Goal: Task Accomplishment & Management: Complete application form

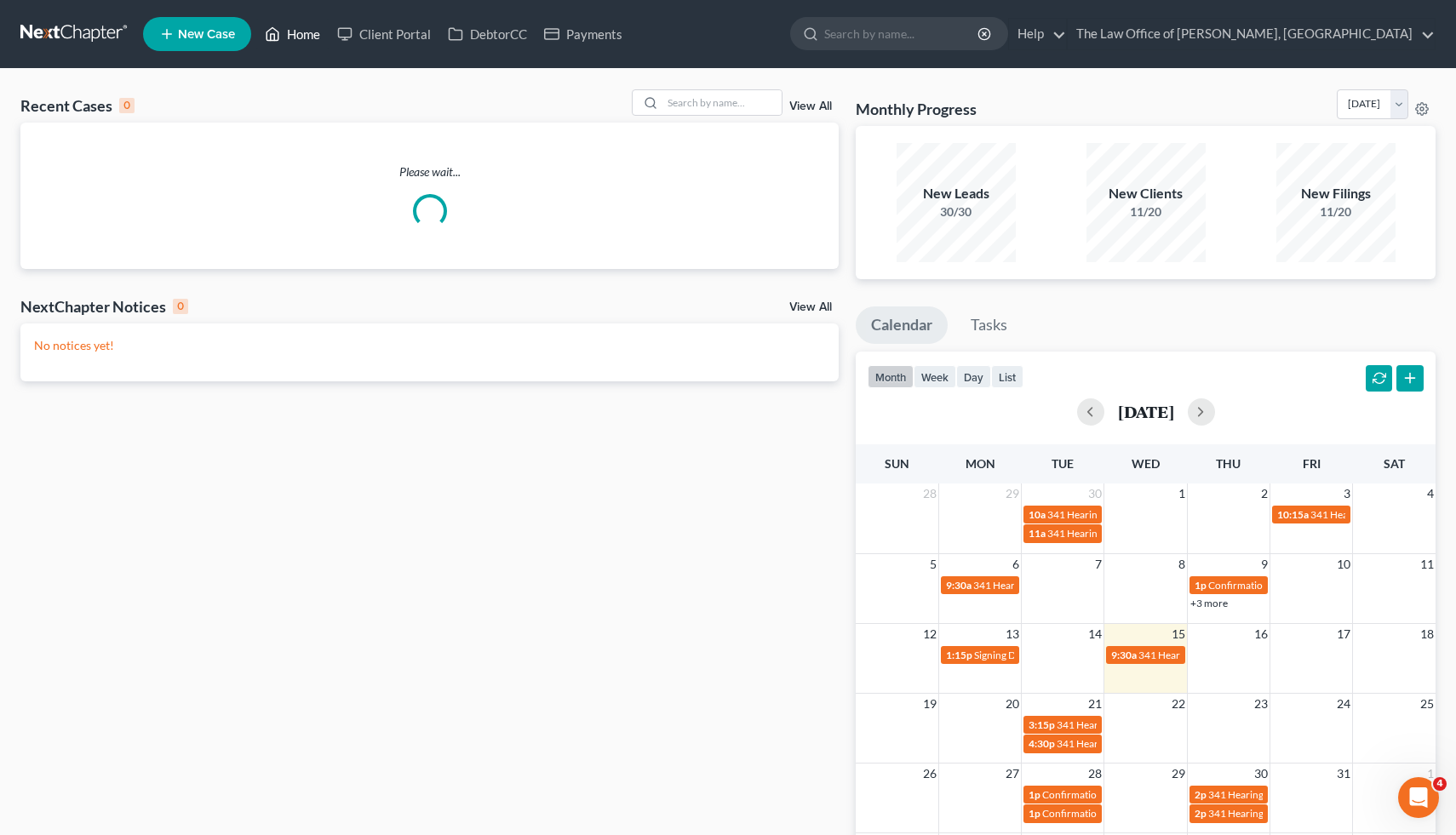
click at [306, 35] on link "Home" at bounding box center [292, 35] width 72 height 31
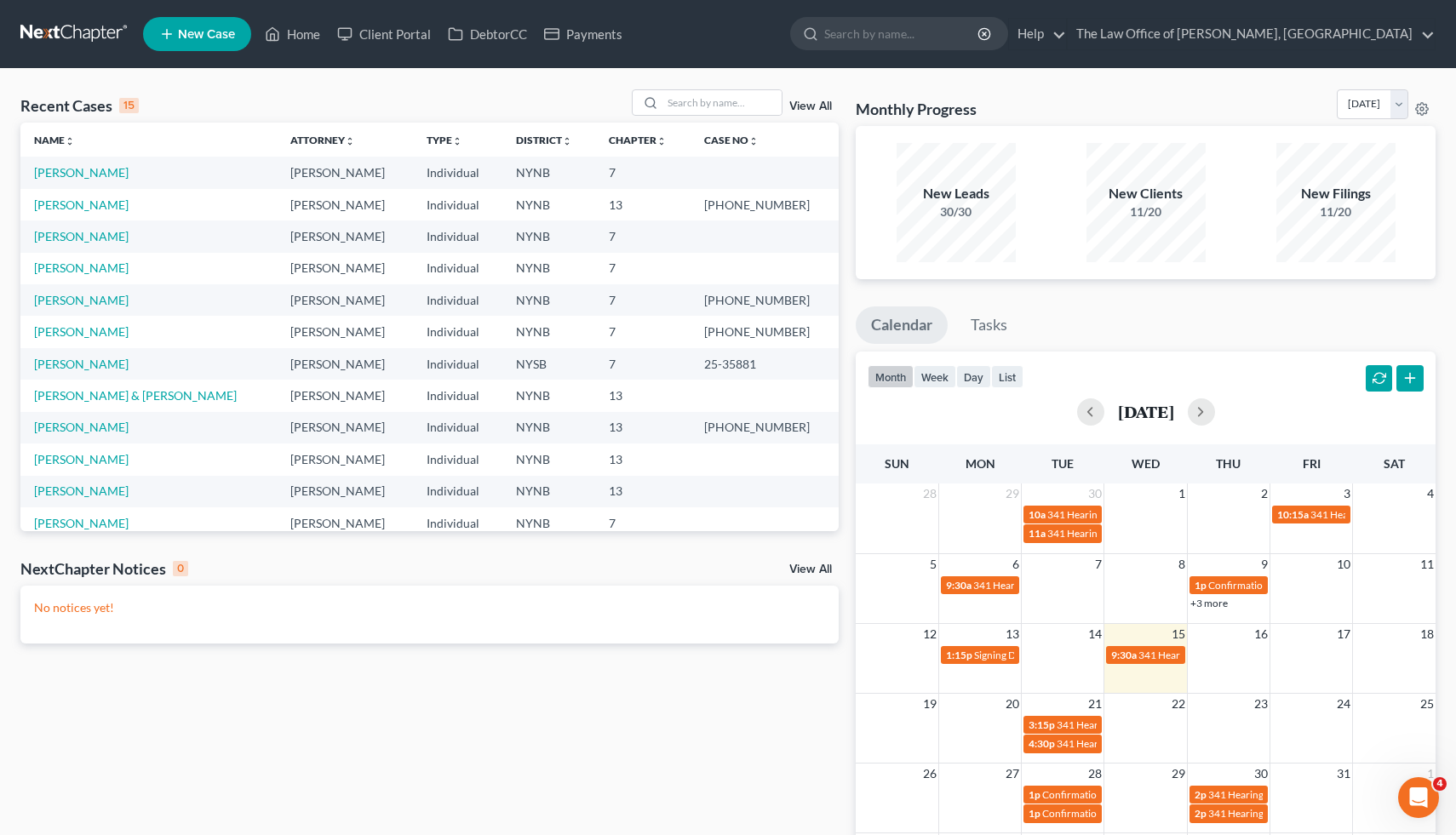
click at [203, 28] on span "New Case" at bounding box center [205, 34] width 57 height 12
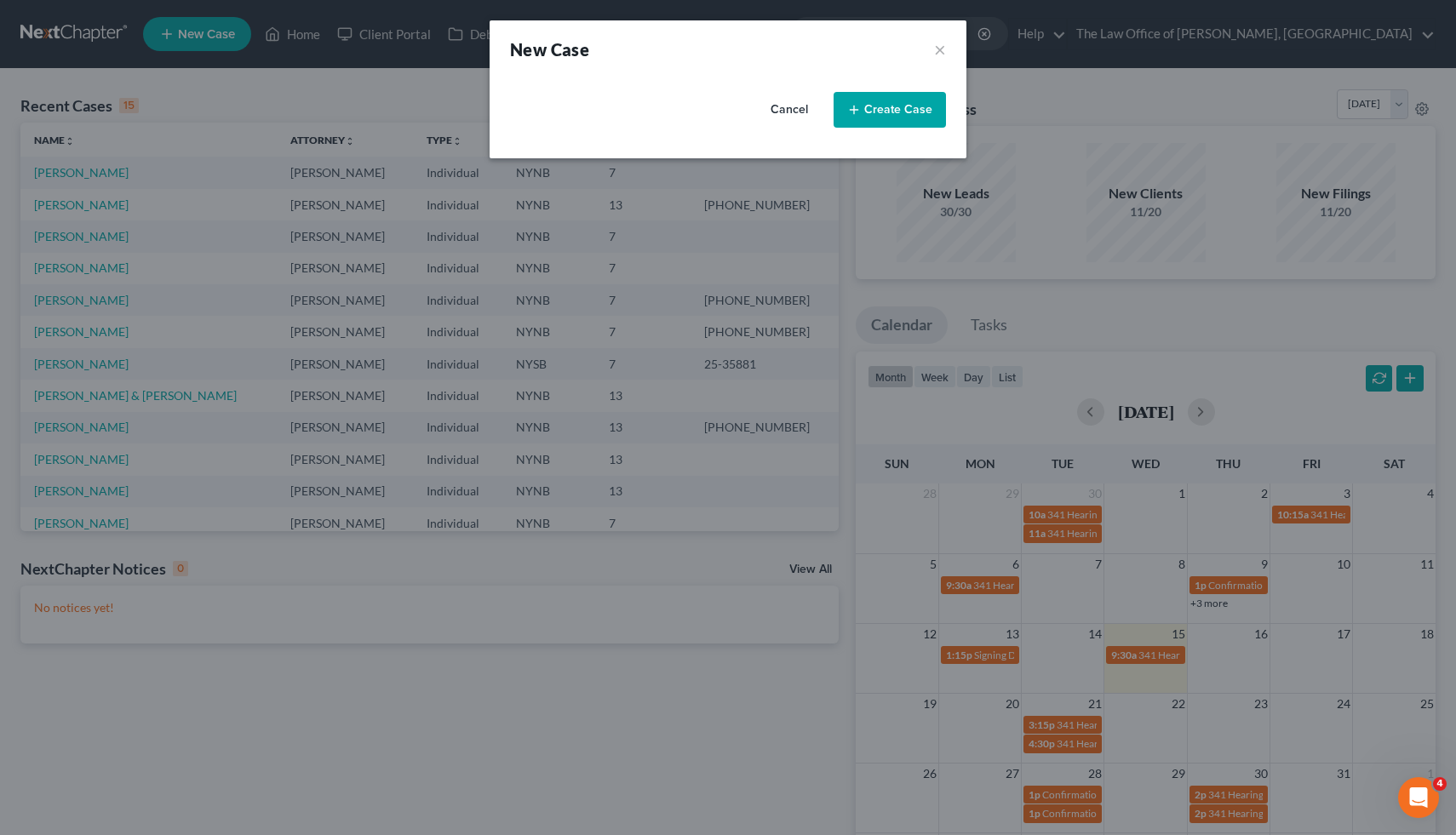
select select "54"
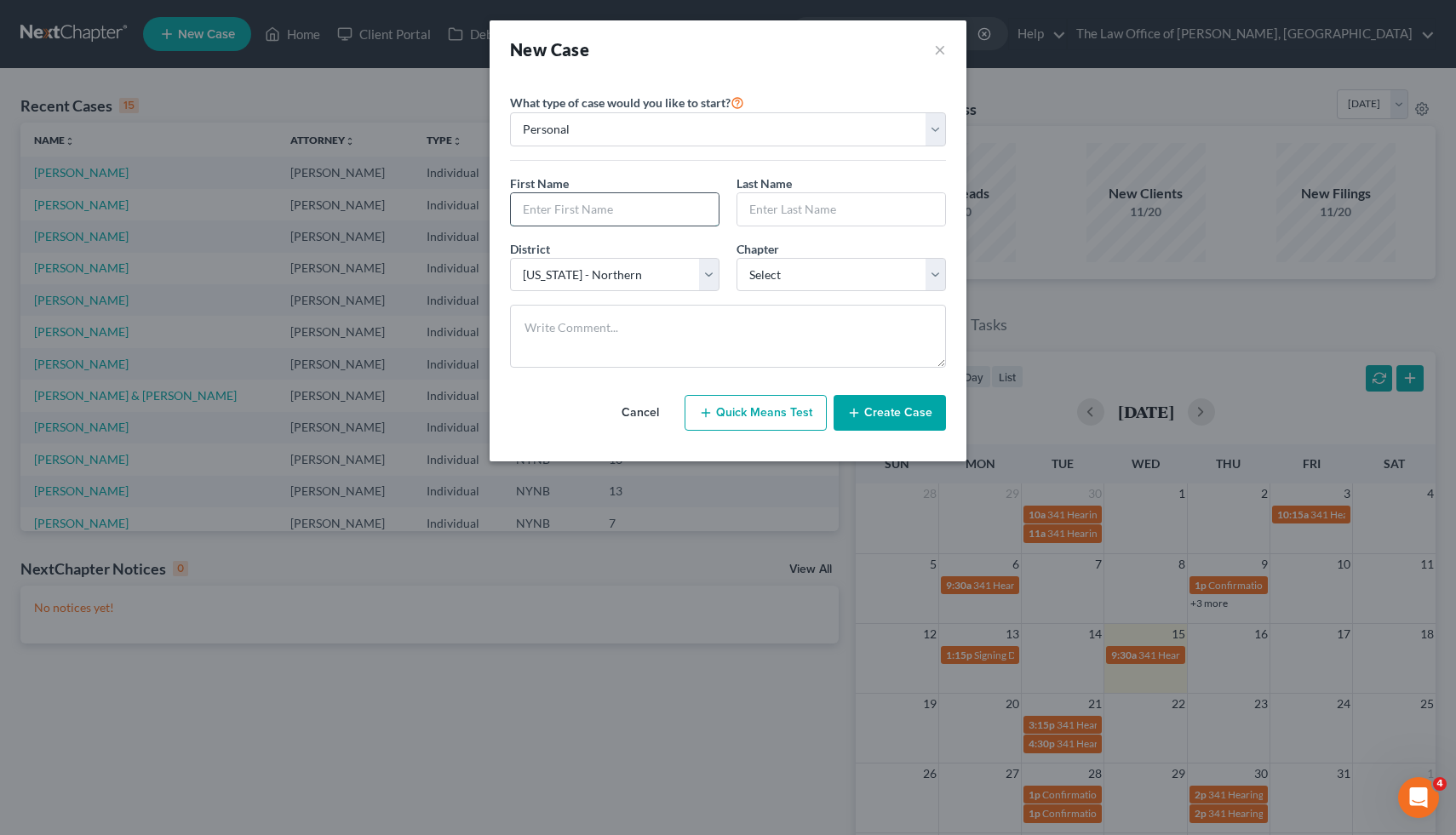
click at [663, 220] on input "text" at bounding box center [614, 209] width 208 height 33
type input "[PERSON_NAME]"
click at [834, 212] on input "text" at bounding box center [841, 209] width 208 height 33
paste input "[PERSON_NAME]"
type input "[PERSON_NAME]"
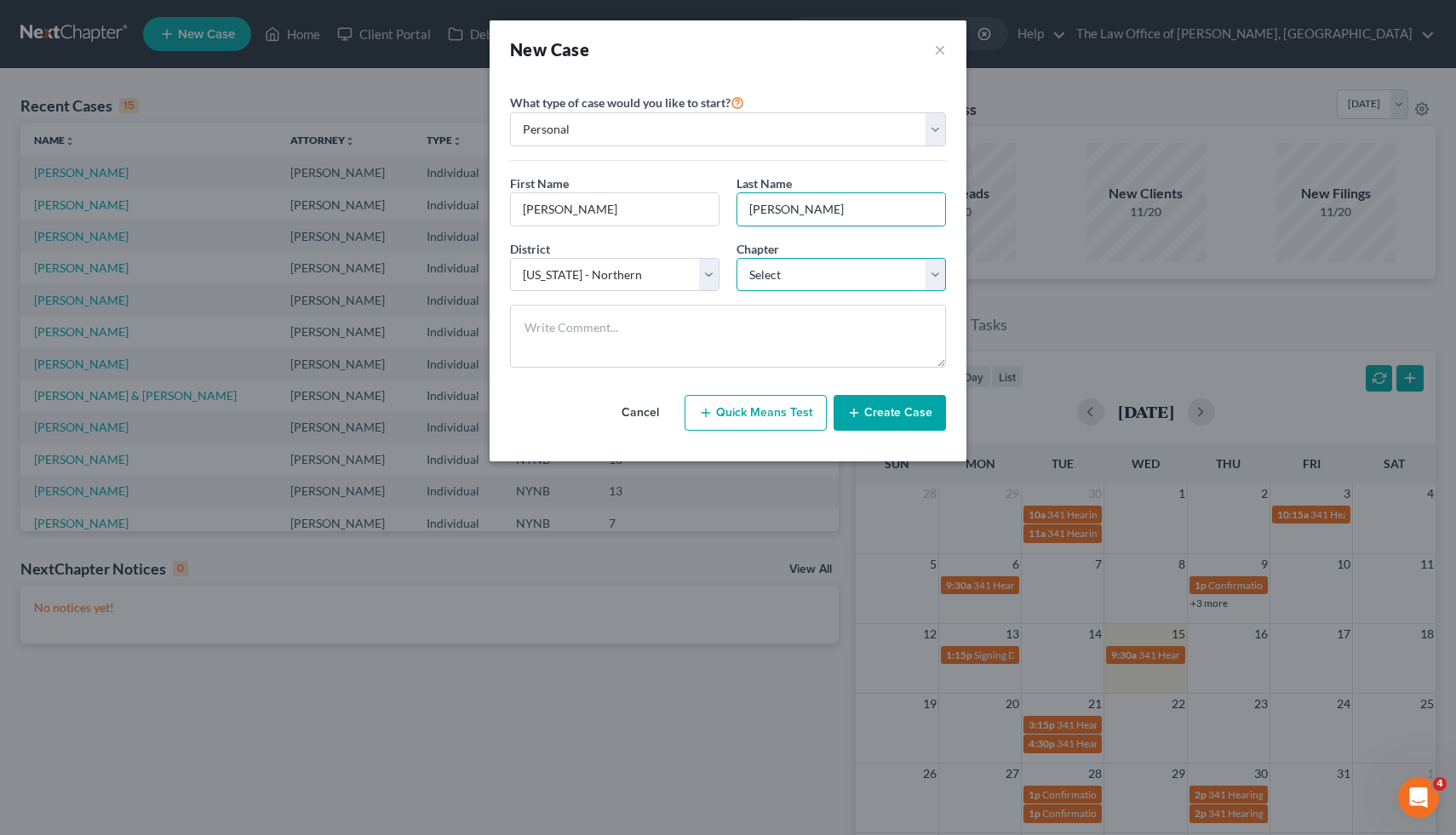
click at [818, 270] on select "Select 7 11 12 13" at bounding box center [842, 274] width 209 height 34
select select "0"
click at [737, 258] on select "Select 7 11 12 13" at bounding box center [842, 274] width 209 height 34
click at [867, 408] on button "Create Case" at bounding box center [890, 413] width 112 height 36
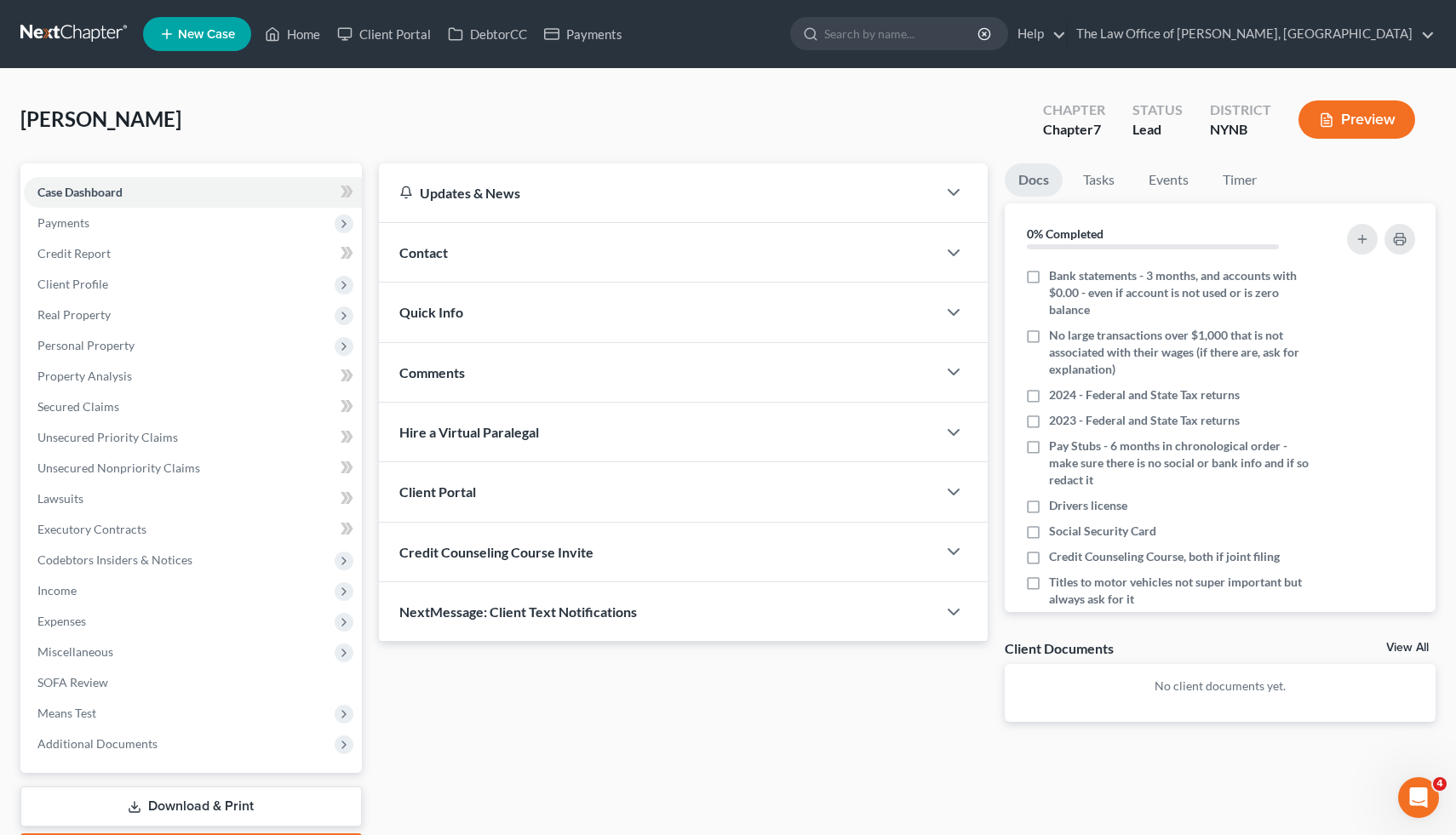
click at [541, 255] on div "Contact" at bounding box center [658, 251] width 559 height 59
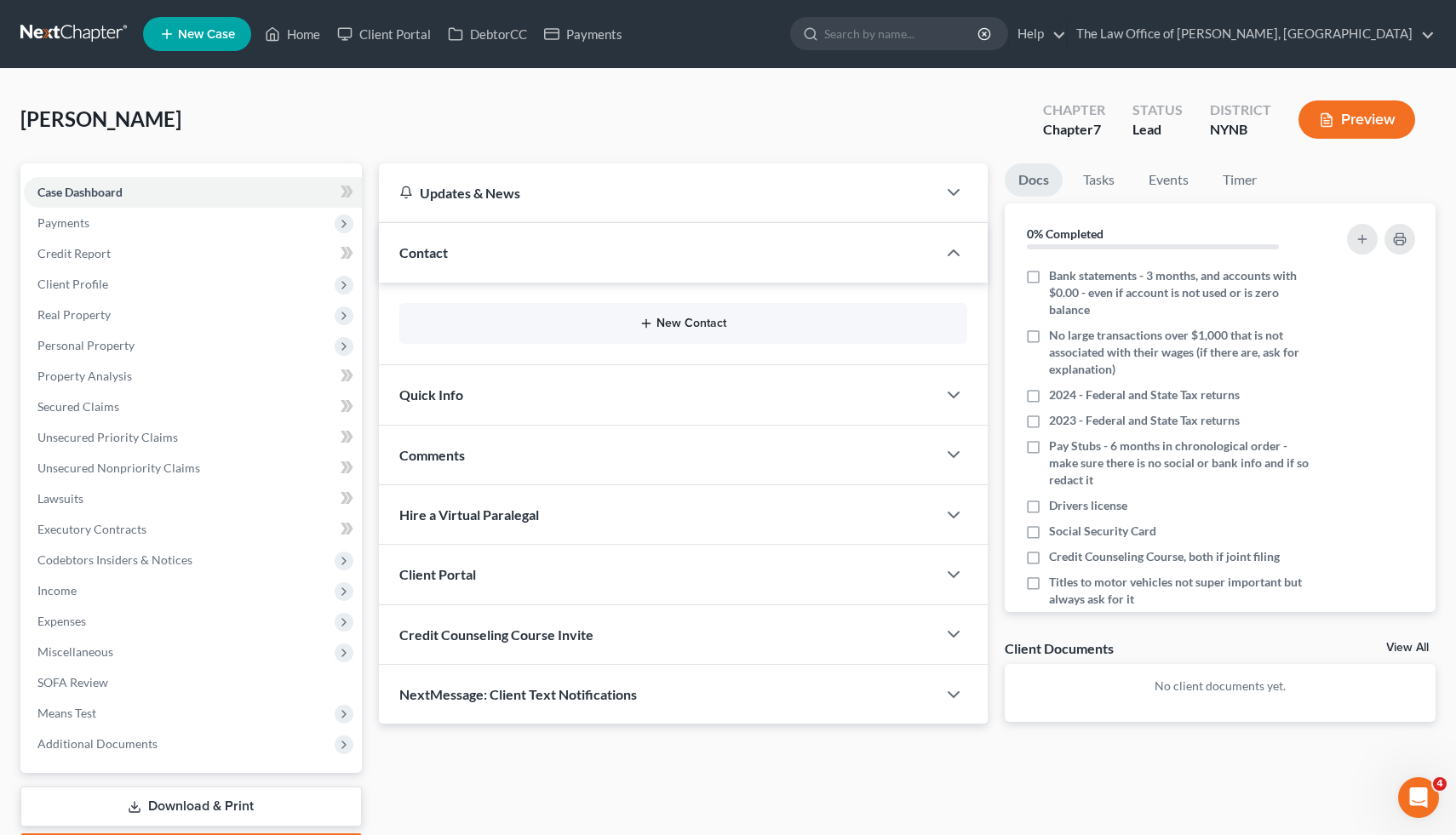
click at [653, 324] on icon "button" at bounding box center [646, 323] width 13 height 13
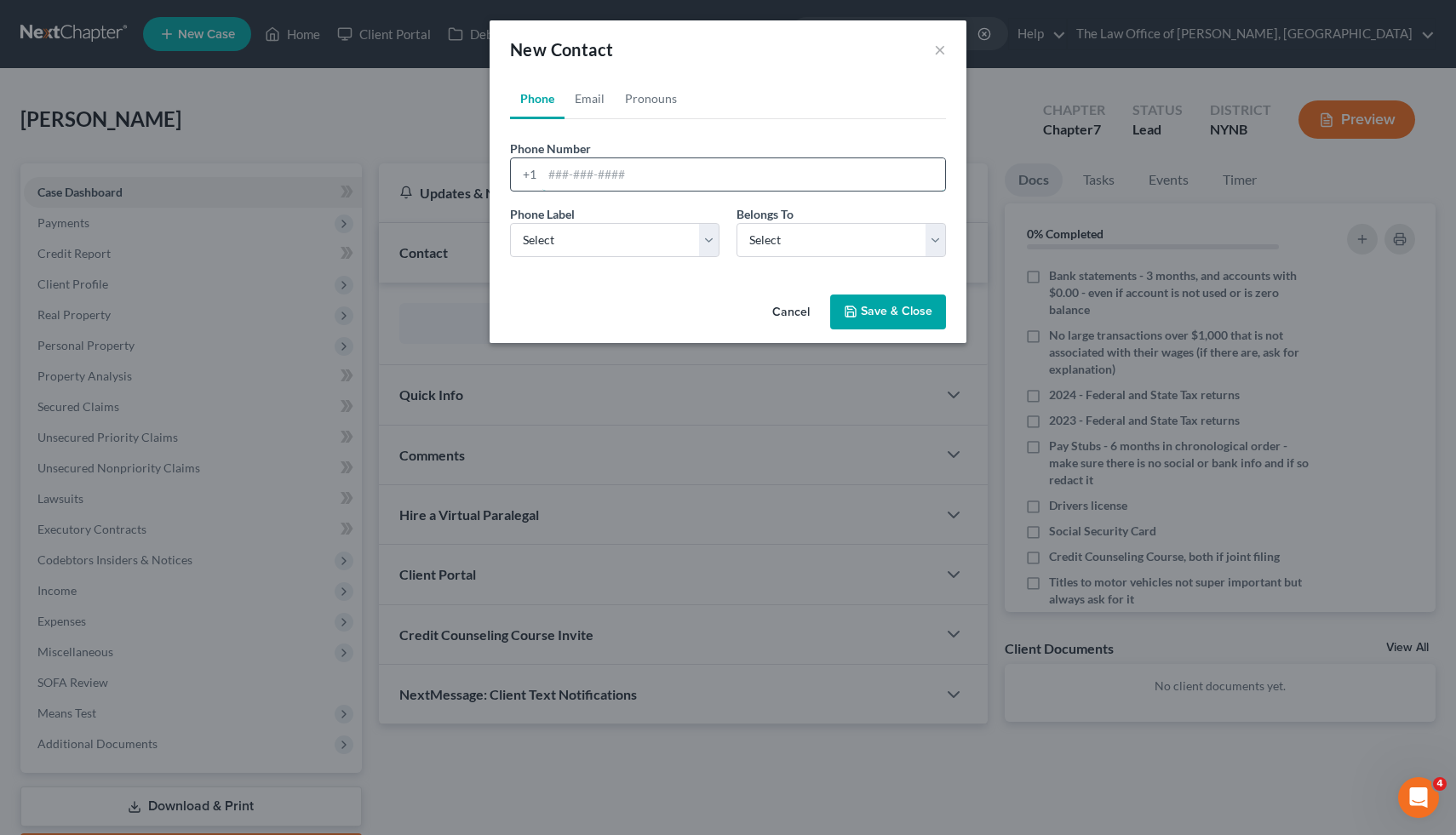
click at [678, 179] on input "tel" at bounding box center [744, 175] width 403 height 33
paste input "5188581188"
type input "5188581188"
click at [654, 236] on select "Select Mobile Home Work Other" at bounding box center [614, 239] width 209 height 34
select select "0"
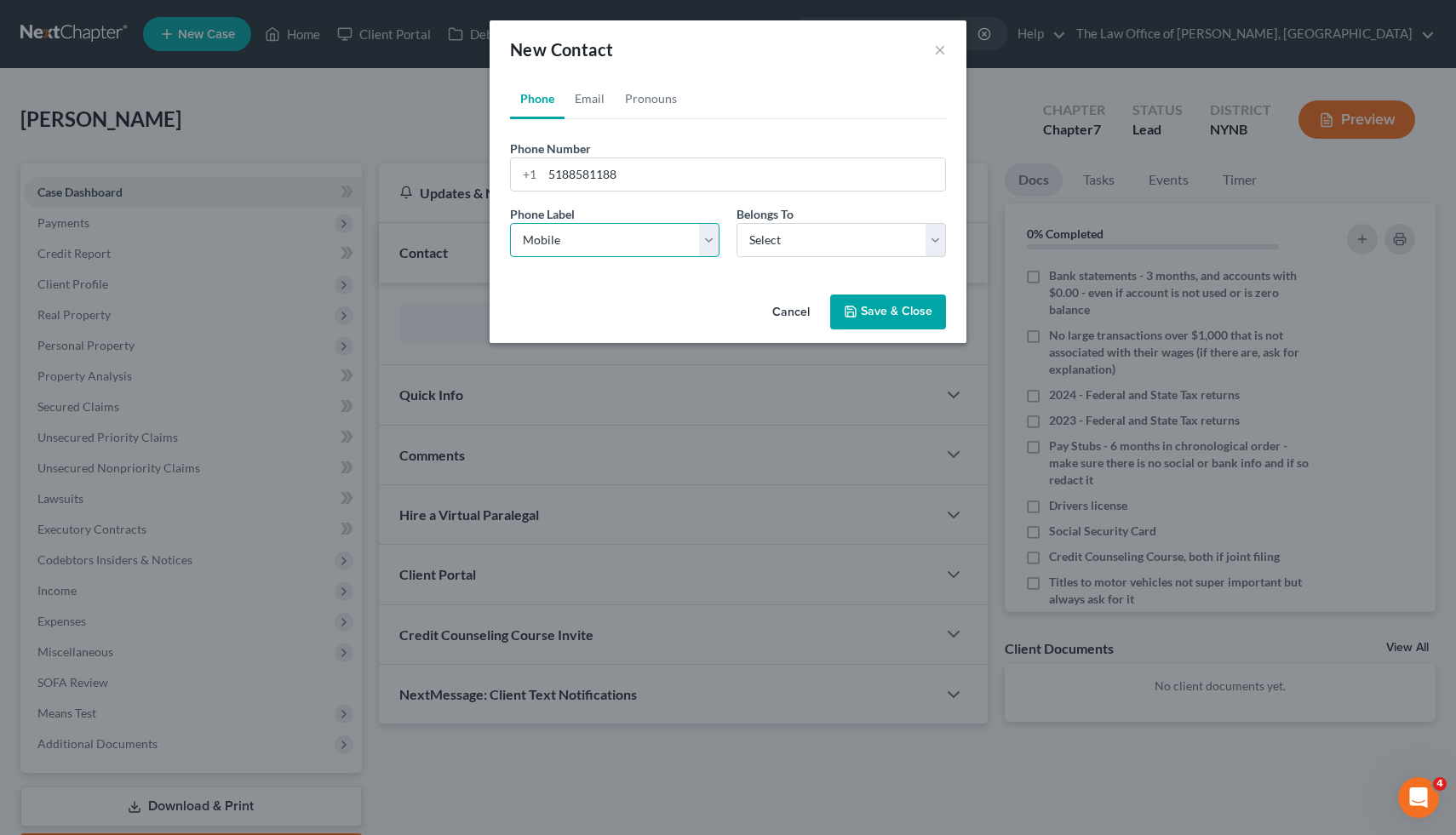
click at [510, 223] on select "Select Mobile Home Work Other" at bounding box center [614, 239] width 209 height 34
click at [810, 246] on select "Select Client Other" at bounding box center [842, 239] width 209 height 34
select select "0"
click at [737, 223] on select "Select Client Other" at bounding box center [842, 239] width 209 height 34
select select "0"
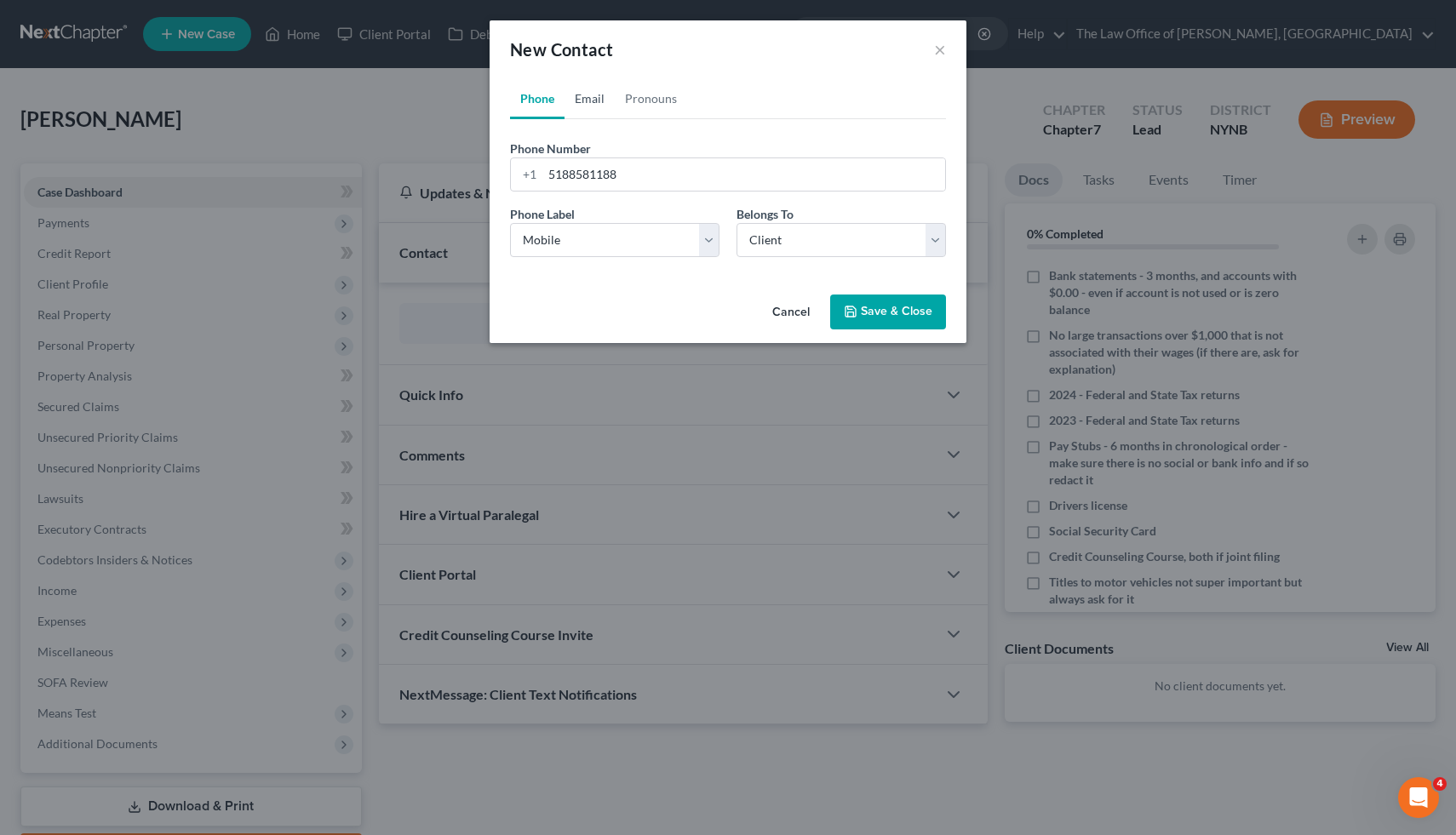
click at [594, 101] on link "Email" at bounding box center [589, 99] width 50 height 41
click at [617, 193] on form "Email Address Email Label Select Home Work Other Belongs To * Select Client Oth…" at bounding box center [728, 205] width 436 height 131
click at [593, 178] on input "email" at bounding box center [744, 175] width 403 height 33
paste input "[EMAIL_ADDRESS][DOMAIN_NAME]"
type input "[EMAIL_ADDRESS][DOMAIN_NAME]"
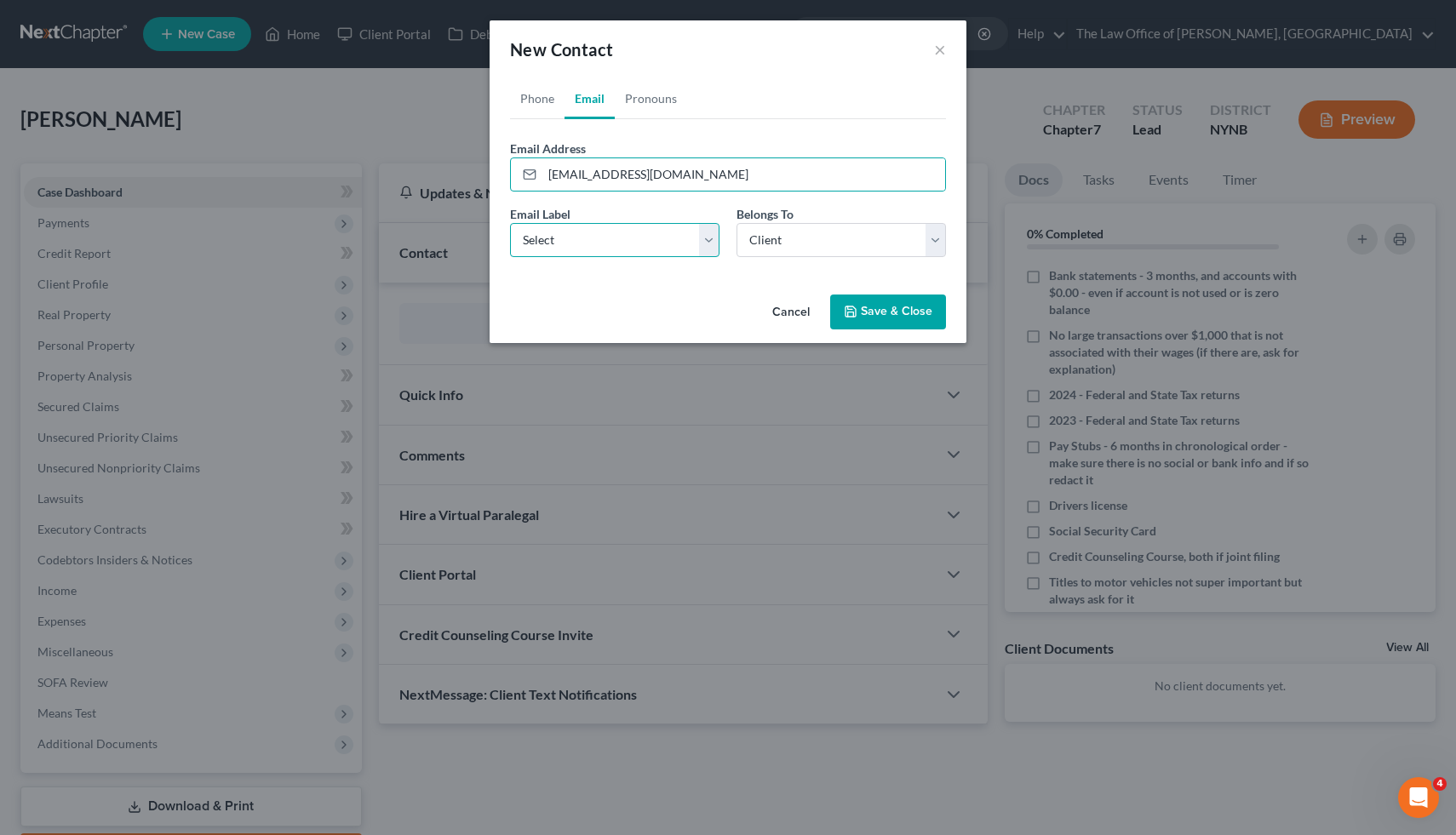
click at [617, 250] on select "Select Home Work Other" at bounding box center [614, 239] width 209 height 34
select select "0"
click at [510, 223] on select "Select Home Work Other" at bounding box center [614, 239] width 209 height 34
click at [903, 316] on button "Save & Close" at bounding box center [888, 312] width 116 height 36
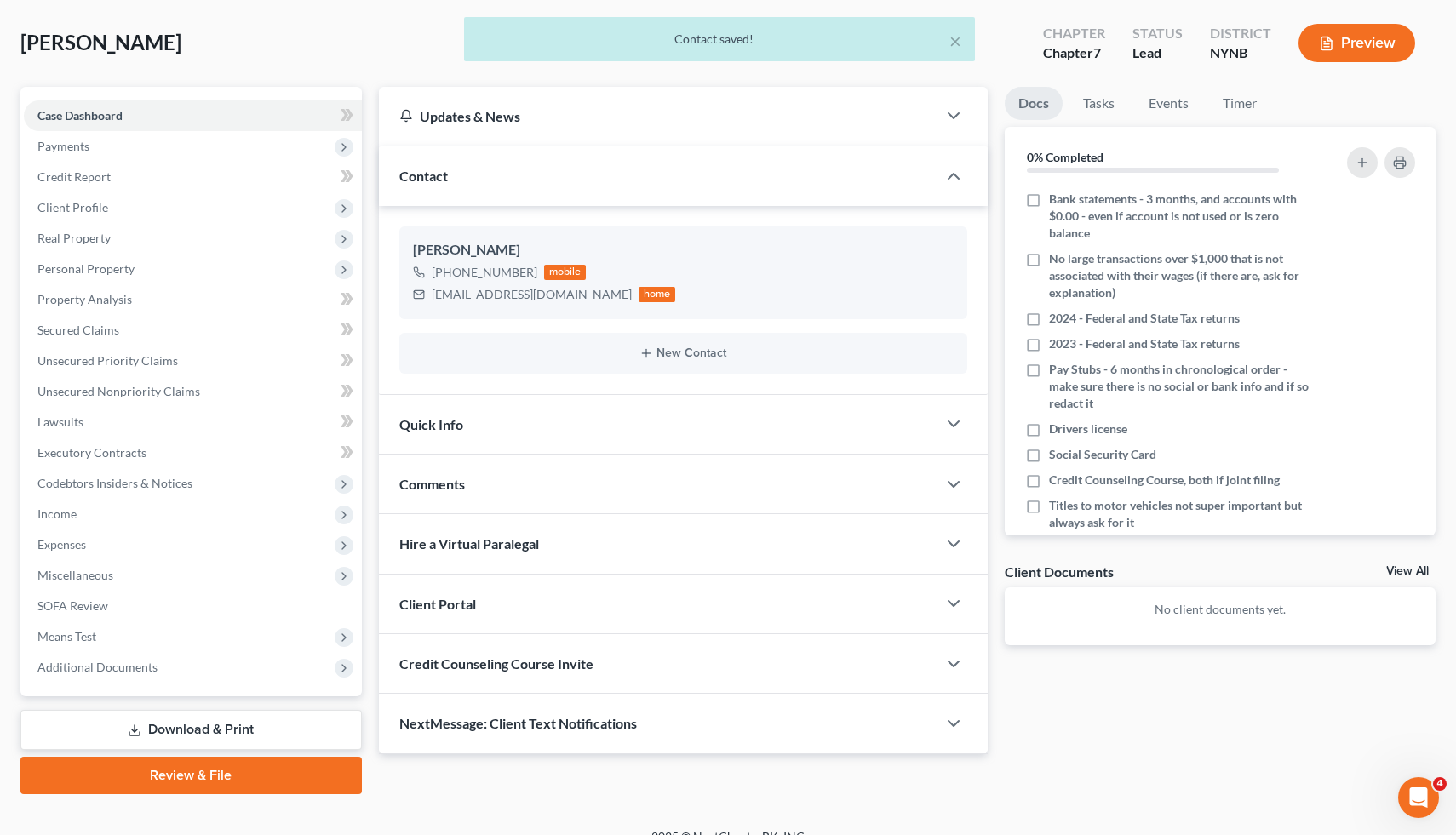
scroll to position [99, 0]
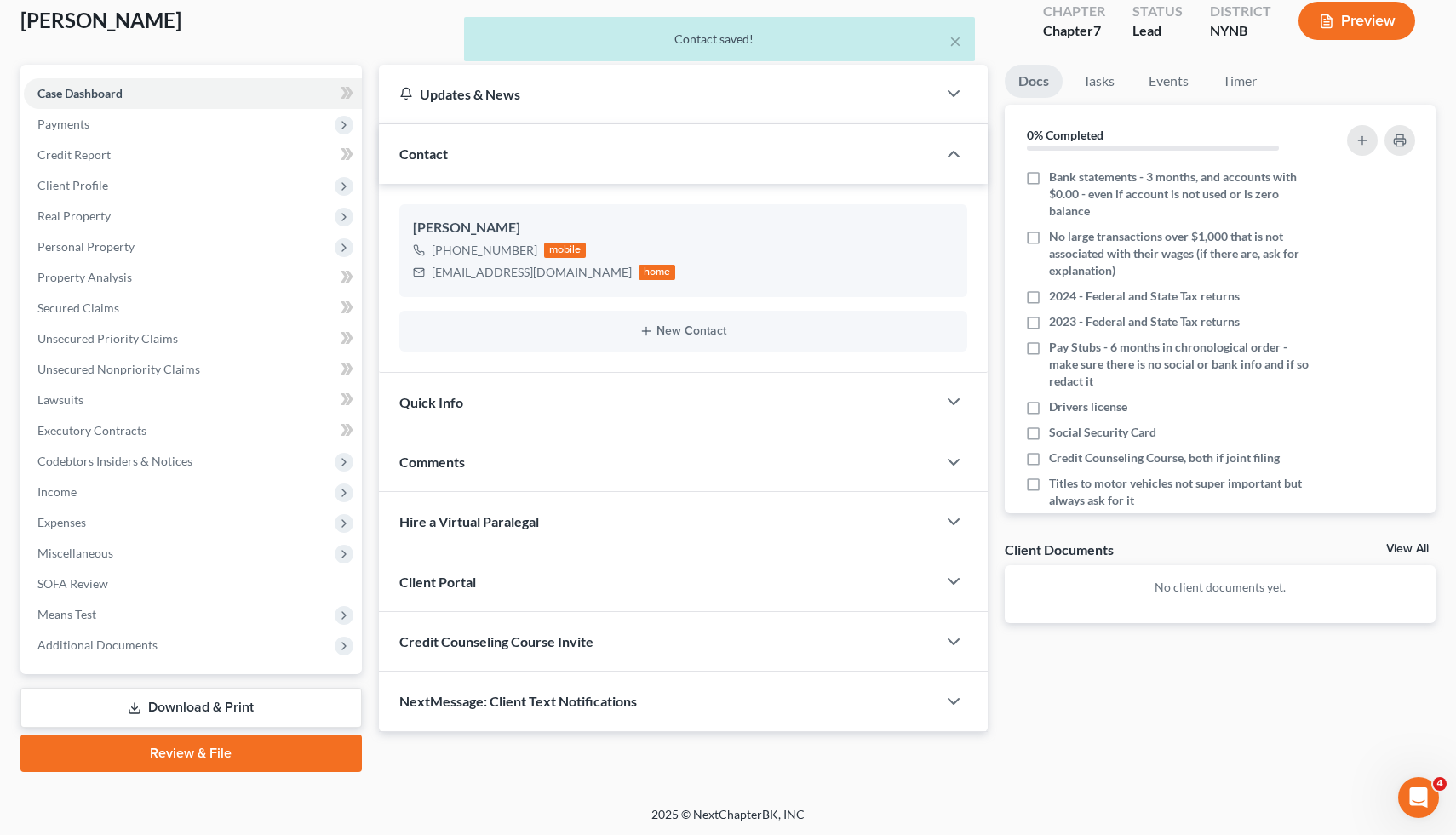
click at [479, 579] on div "Client Portal" at bounding box center [658, 582] width 559 height 59
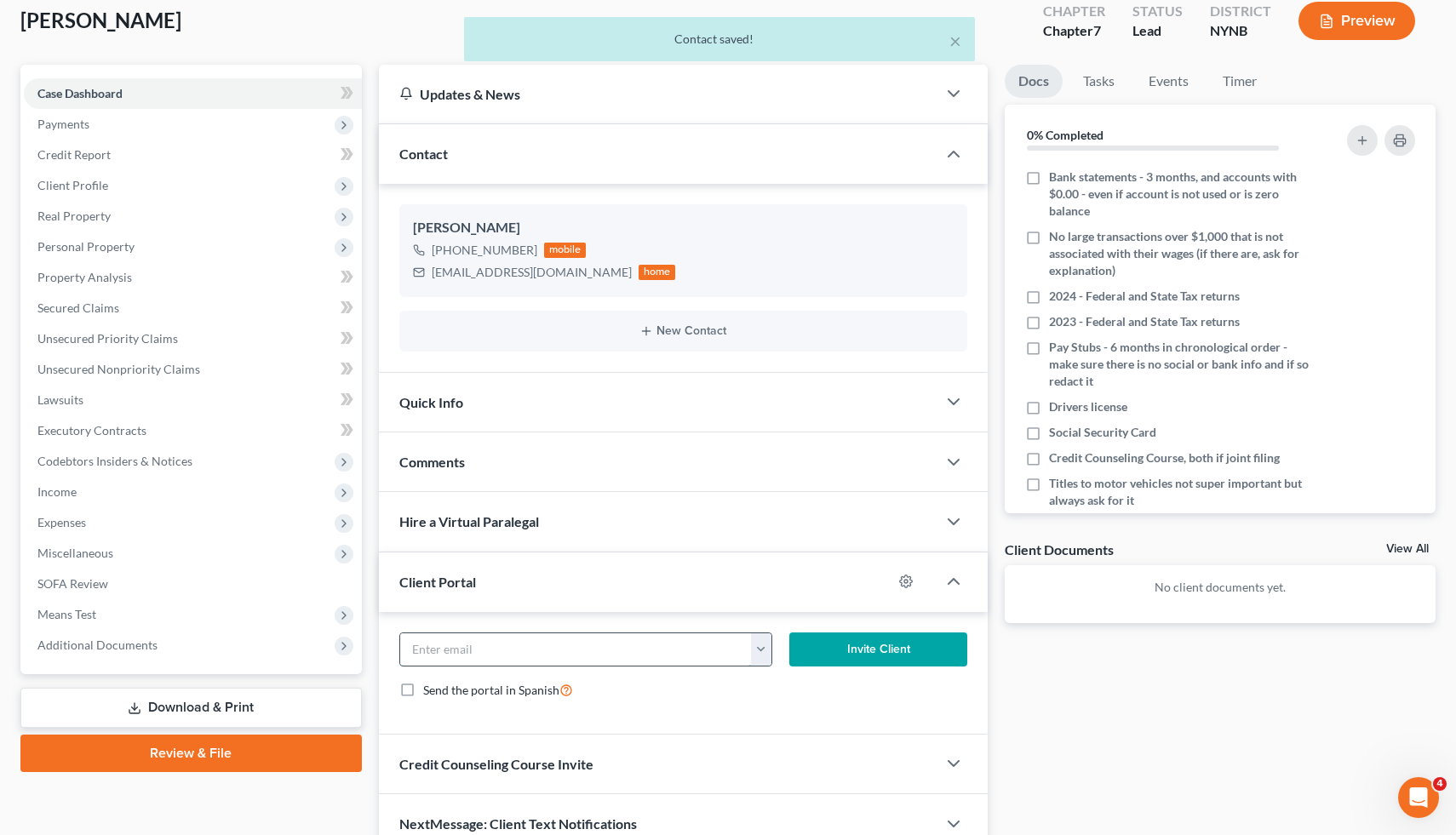
click at [529, 634] on input "email" at bounding box center [576, 650] width 351 height 33
paste input "[EMAIL_ADDRESS][DOMAIN_NAME]"
type input "[EMAIL_ADDRESS][DOMAIN_NAME]"
click button "Invite Client" at bounding box center [878, 649] width 178 height 34
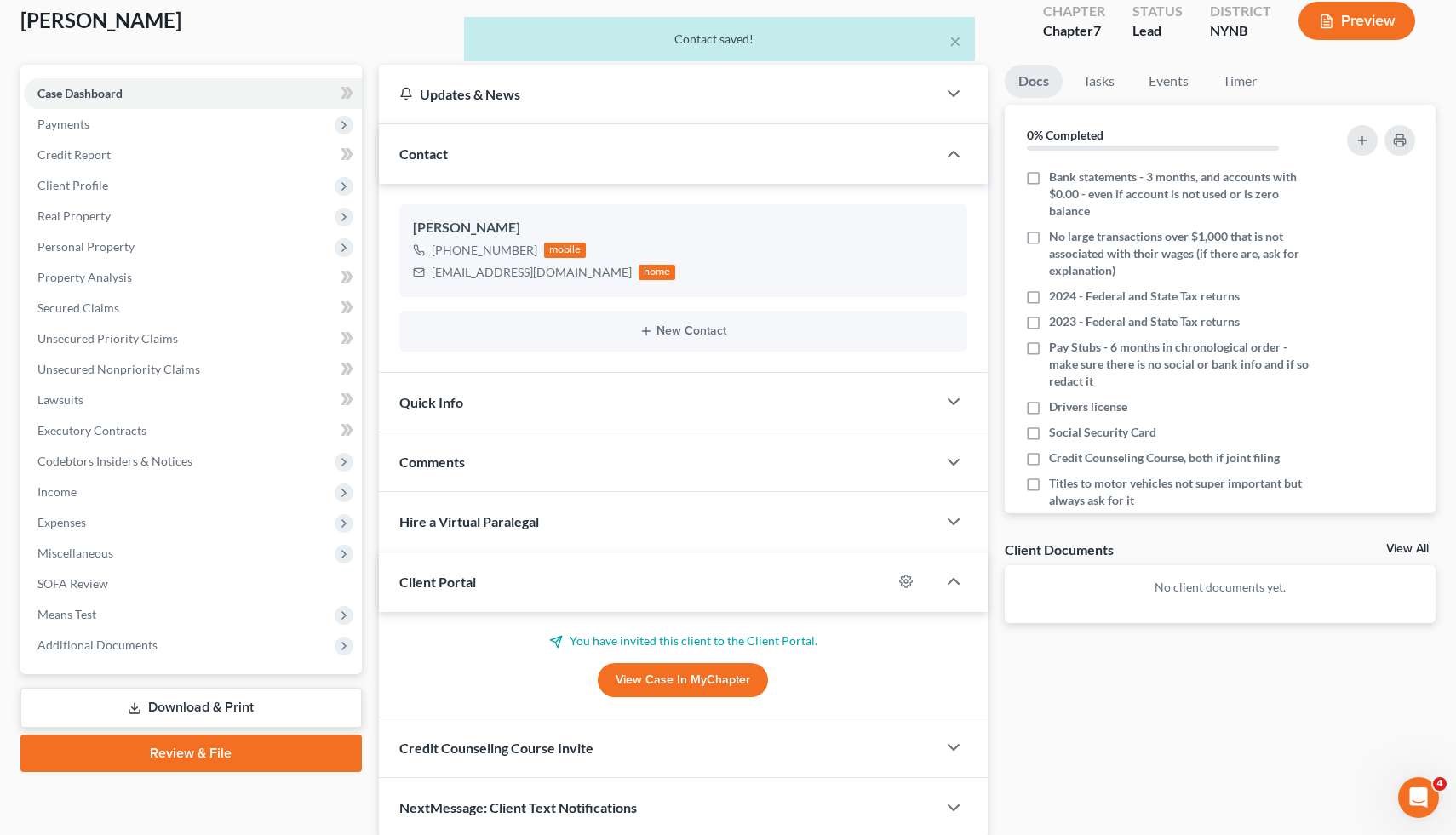
scroll to position [165, 0]
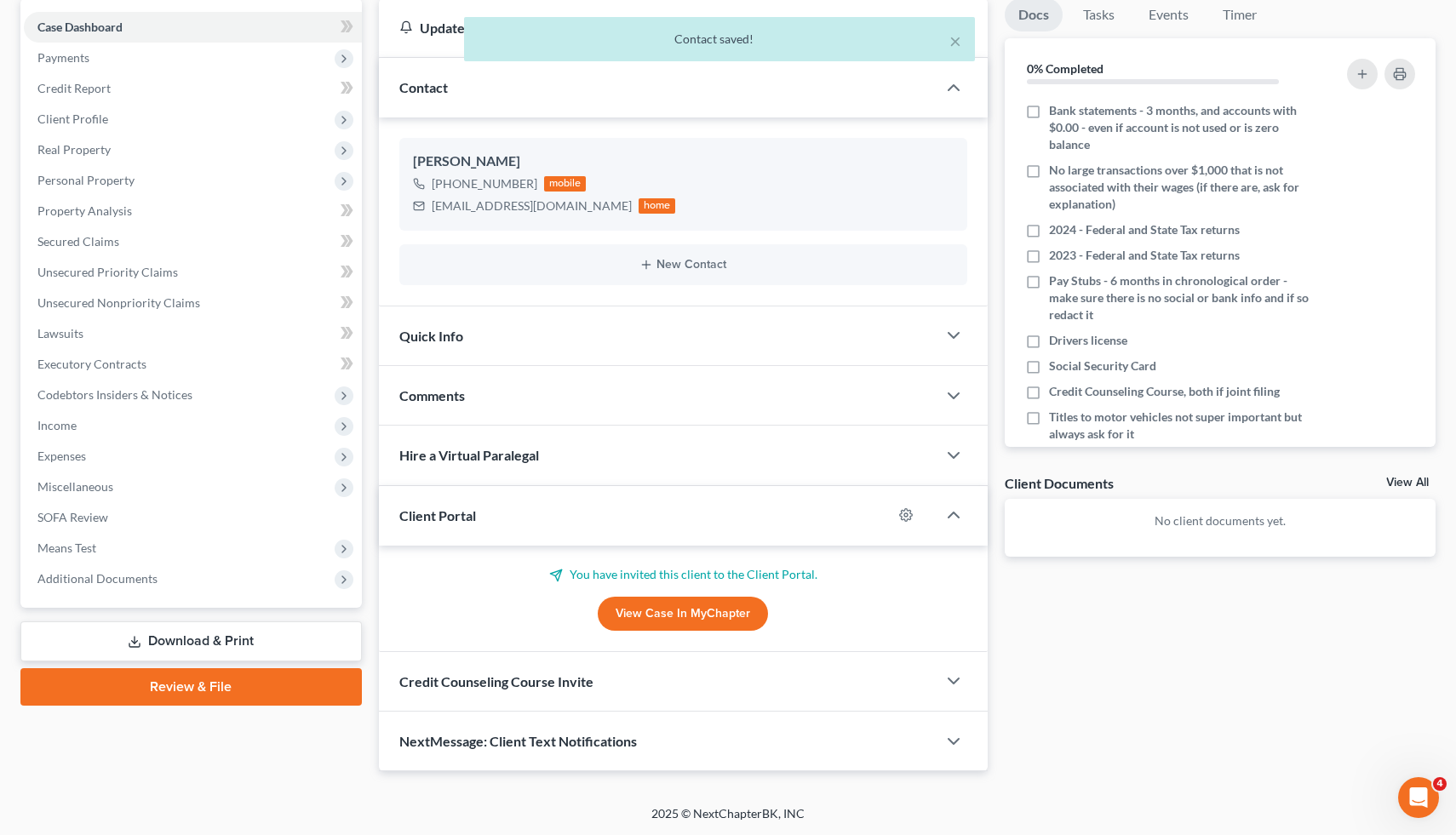
click at [480, 670] on div "Credit Counseling Course Invite" at bounding box center [658, 681] width 559 height 59
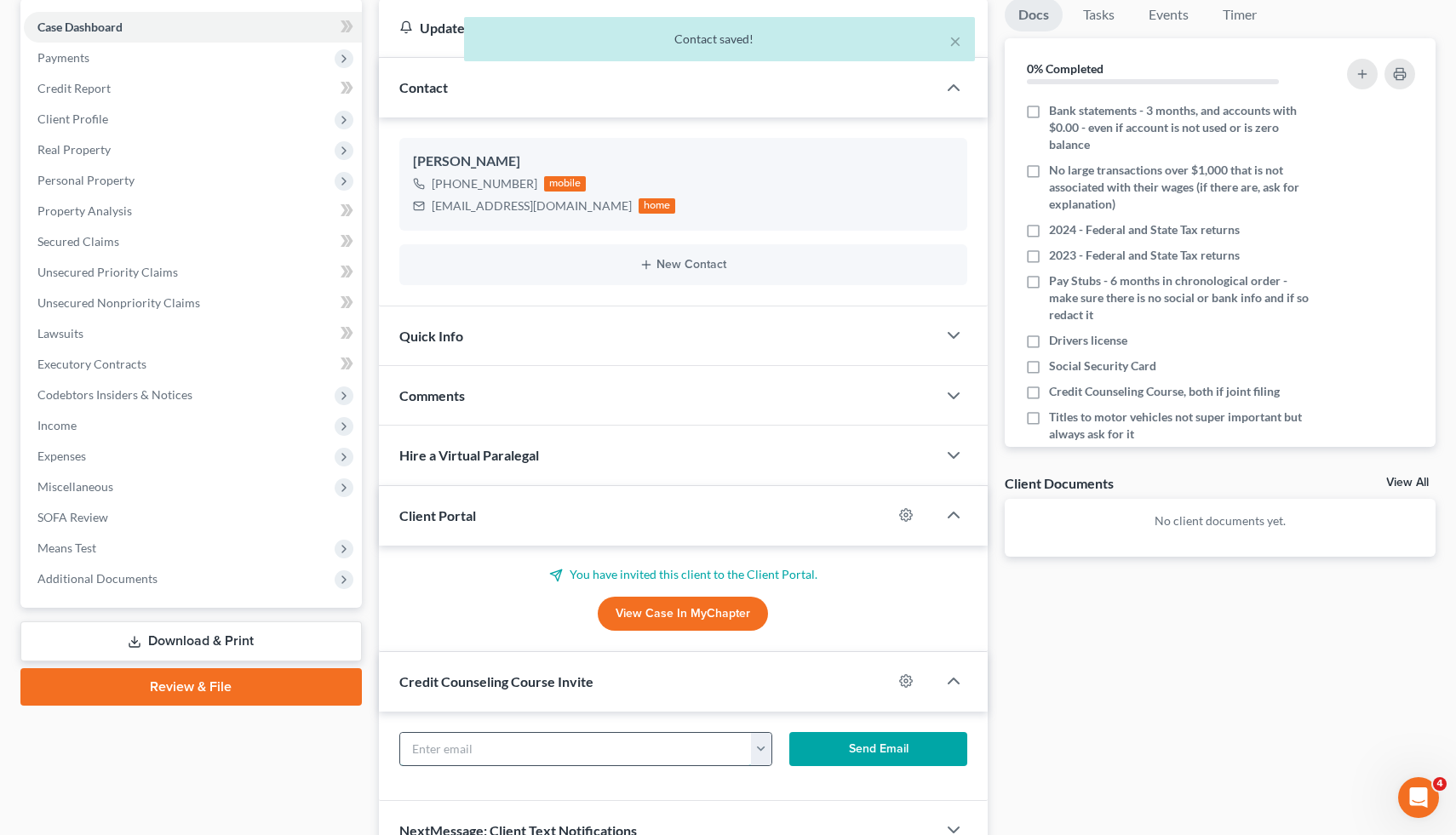
click at [539, 744] on input "text" at bounding box center [576, 750] width 351 height 33
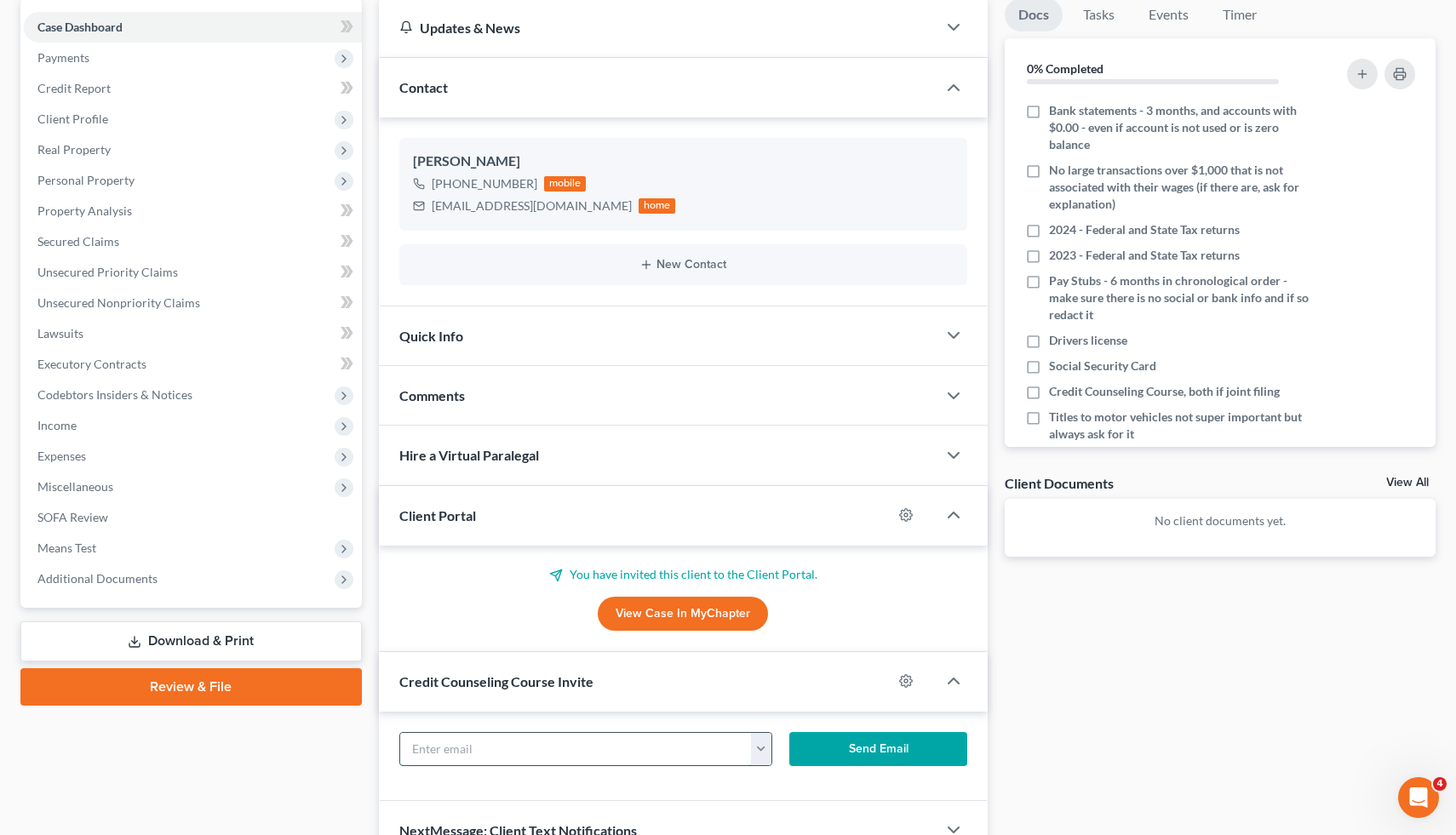
paste input "[EMAIL_ADDRESS][DOMAIN_NAME]"
type input "[EMAIL_ADDRESS][DOMAIN_NAME]"
click button "Send Email" at bounding box center [878, 749] width 178 height 34
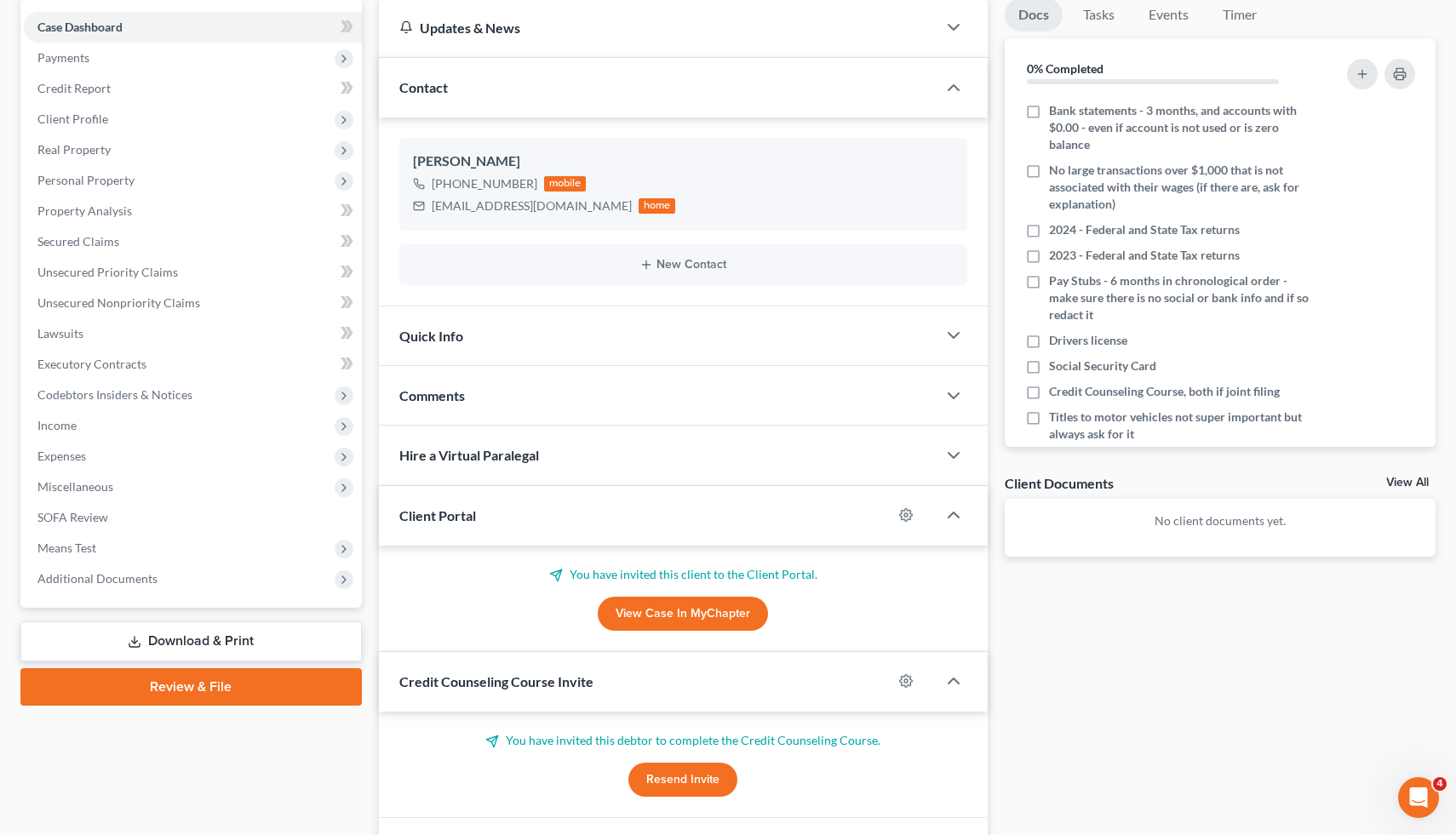
click at [454, 396] on span "Comments" at bounding box center [432, 395] width 65 height 16
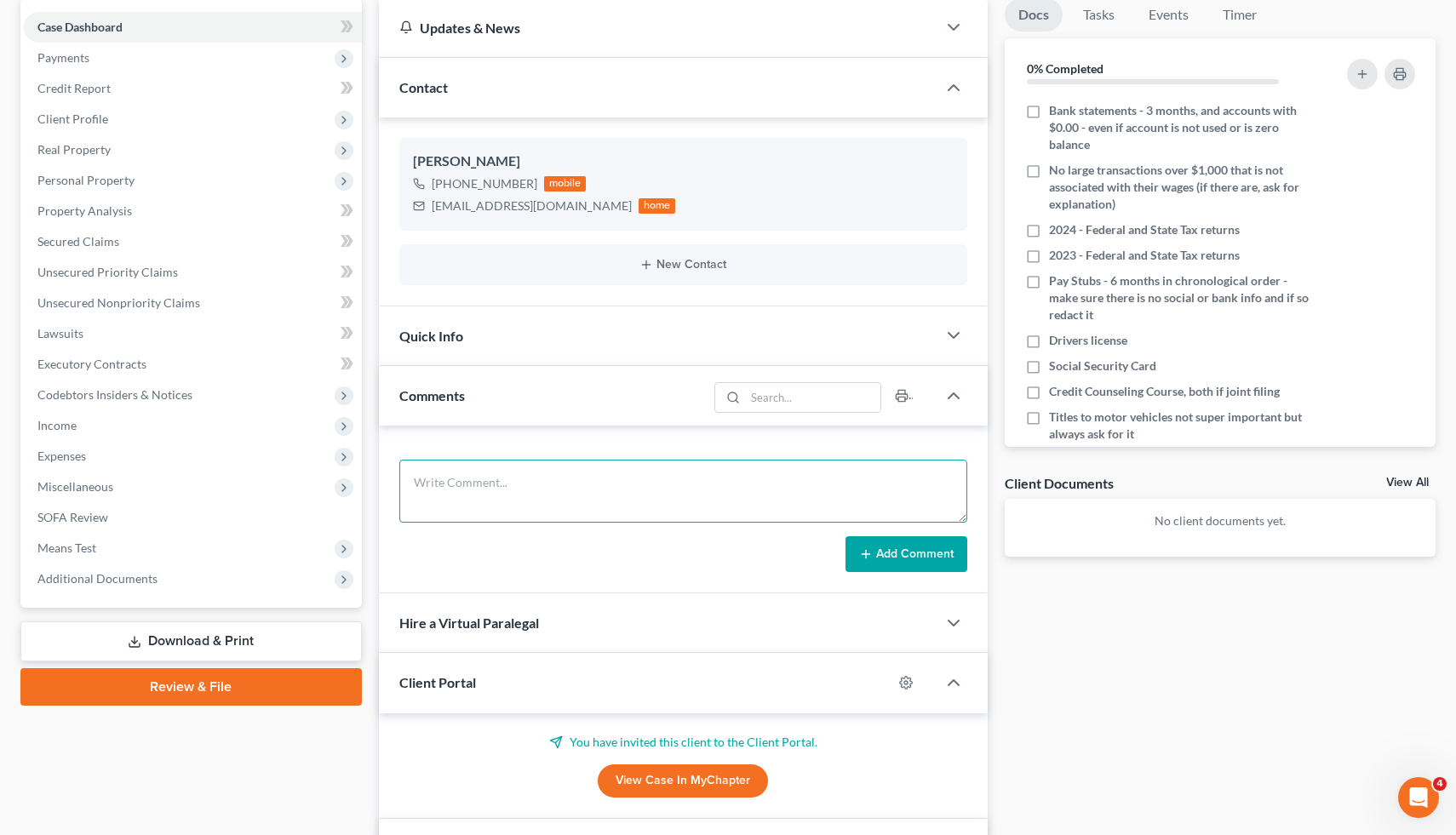
click at [509, 483] on textarea at bounding box center [683, 491] width 569 height 63
type textarea "H No C No"
click at [464, 491] on textarea "H No C No" at bounding box center [683, 491] width 569 height 63
drag, startPoint x: 464, startPoint y: 491, endPoint x: 434, endPoint y: 480, distance: 32.0
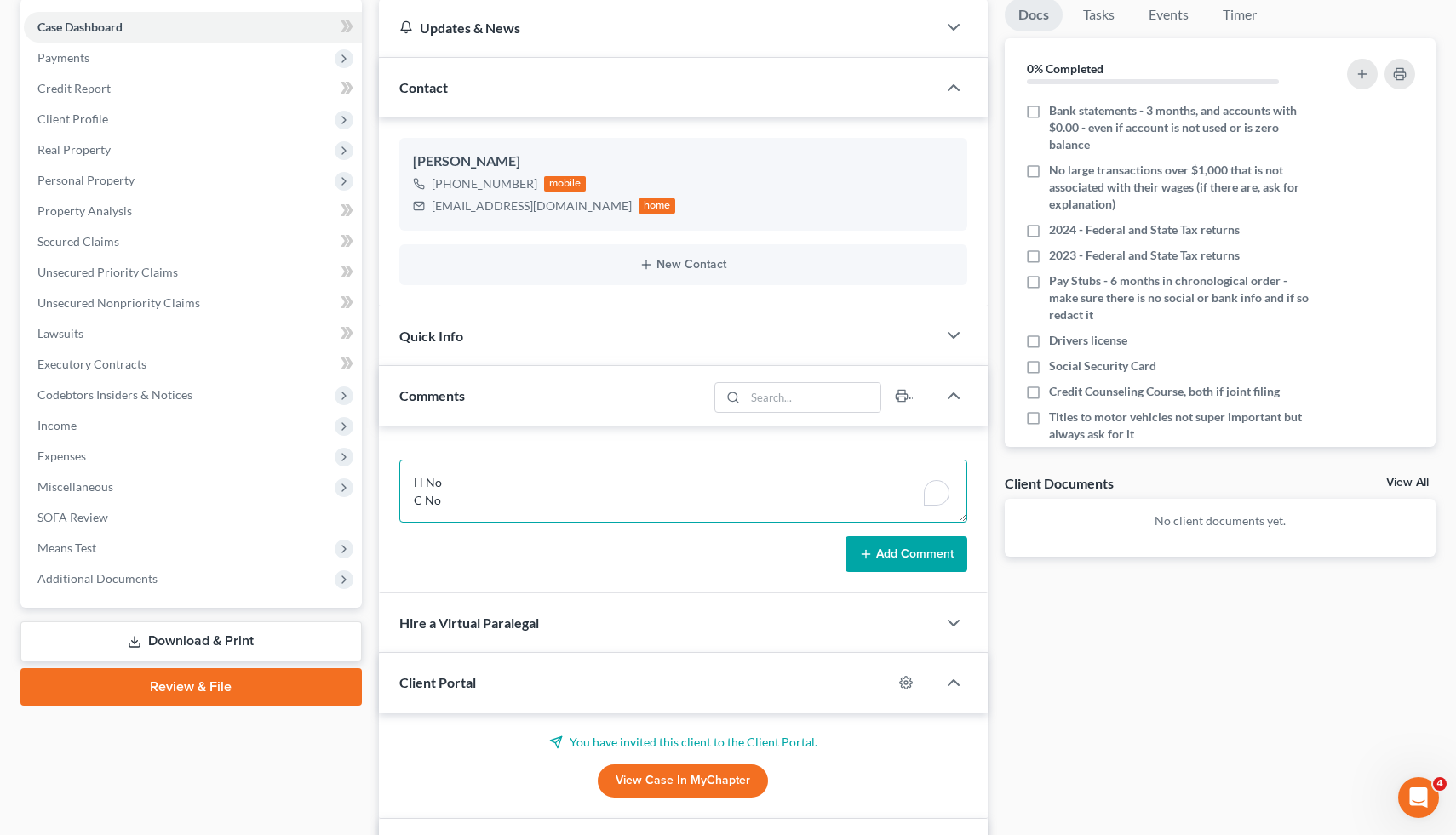
click at [434, 480] on textarea "H No C No" at bounding box center [683, 491] width 569 height 63
paste textarea "H No C Yes, no equity M No K No I 10k after write offs, owns own business D 115…"
type textarea "H No C Yes, no equity M No K No I 10k after write offs, owns own business D 115…"
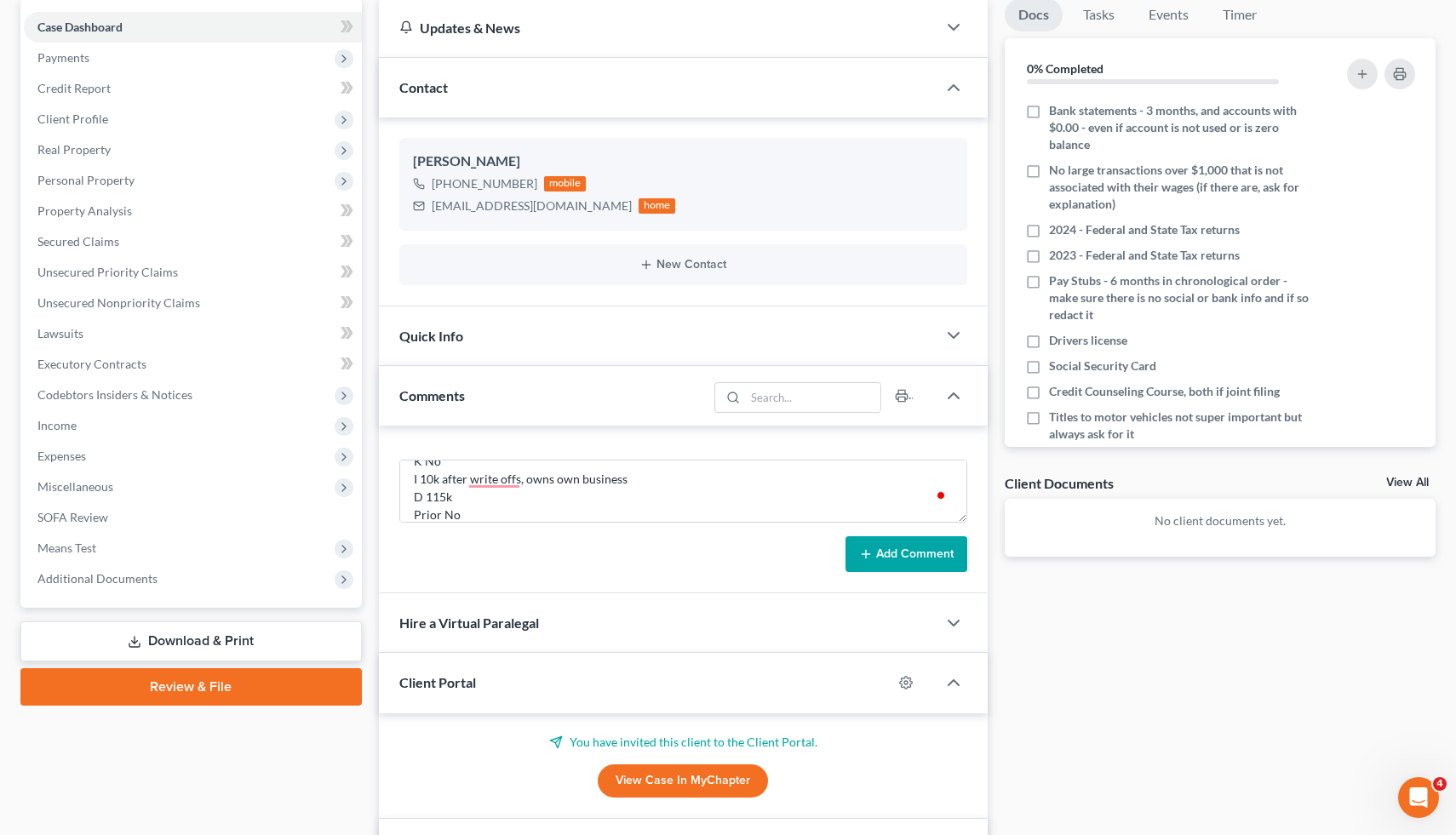
click at [893, 561] on button "Add Comment" at bounding box center [906, 554] width 122 height 36
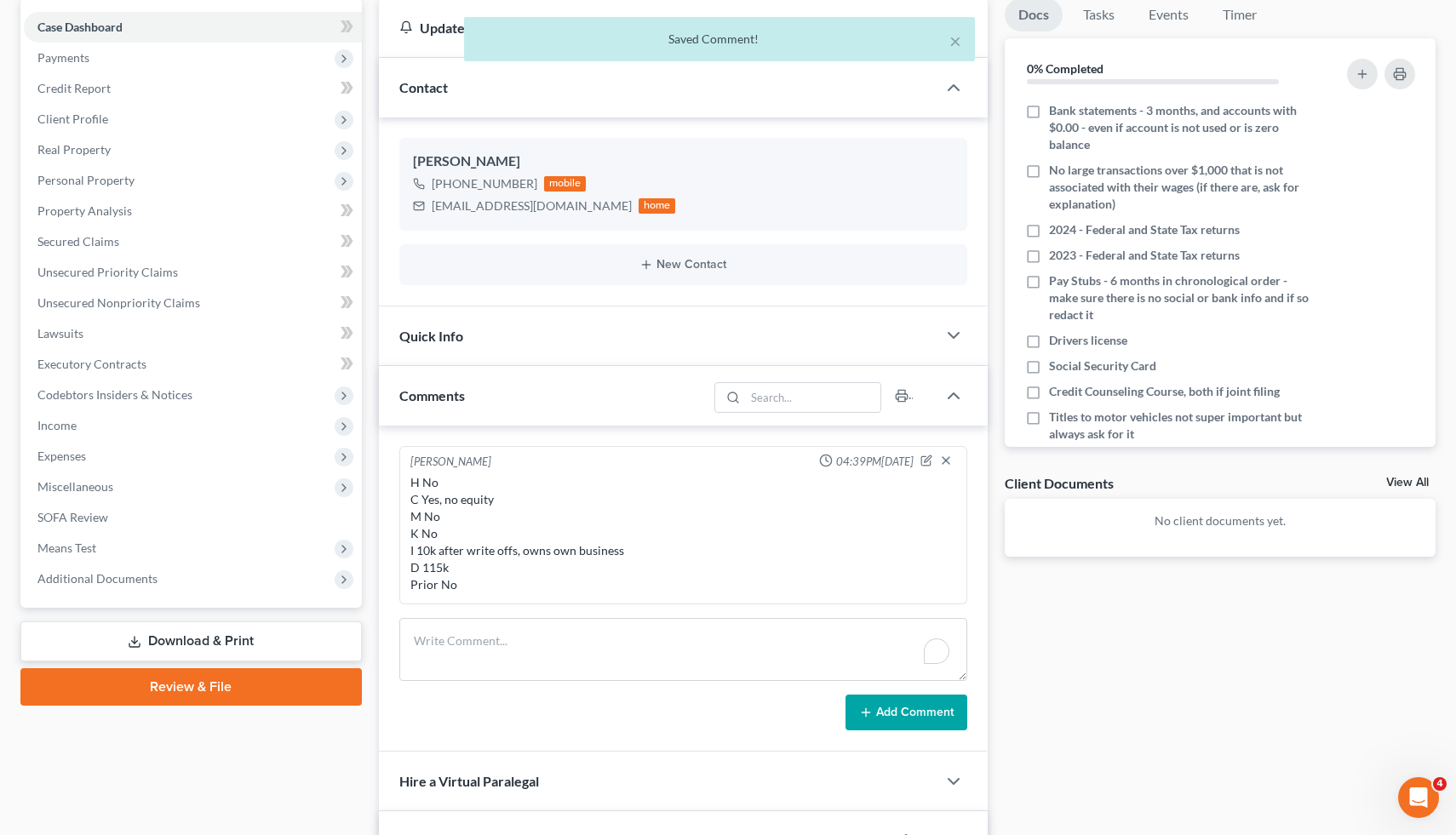
click at [1067, 646] on div "Docs Tasks Events Timer 0% Completed Nothing here yet! Bank statements - 3 mont…" at bounding box center [1220, 601] width 448 height 1205
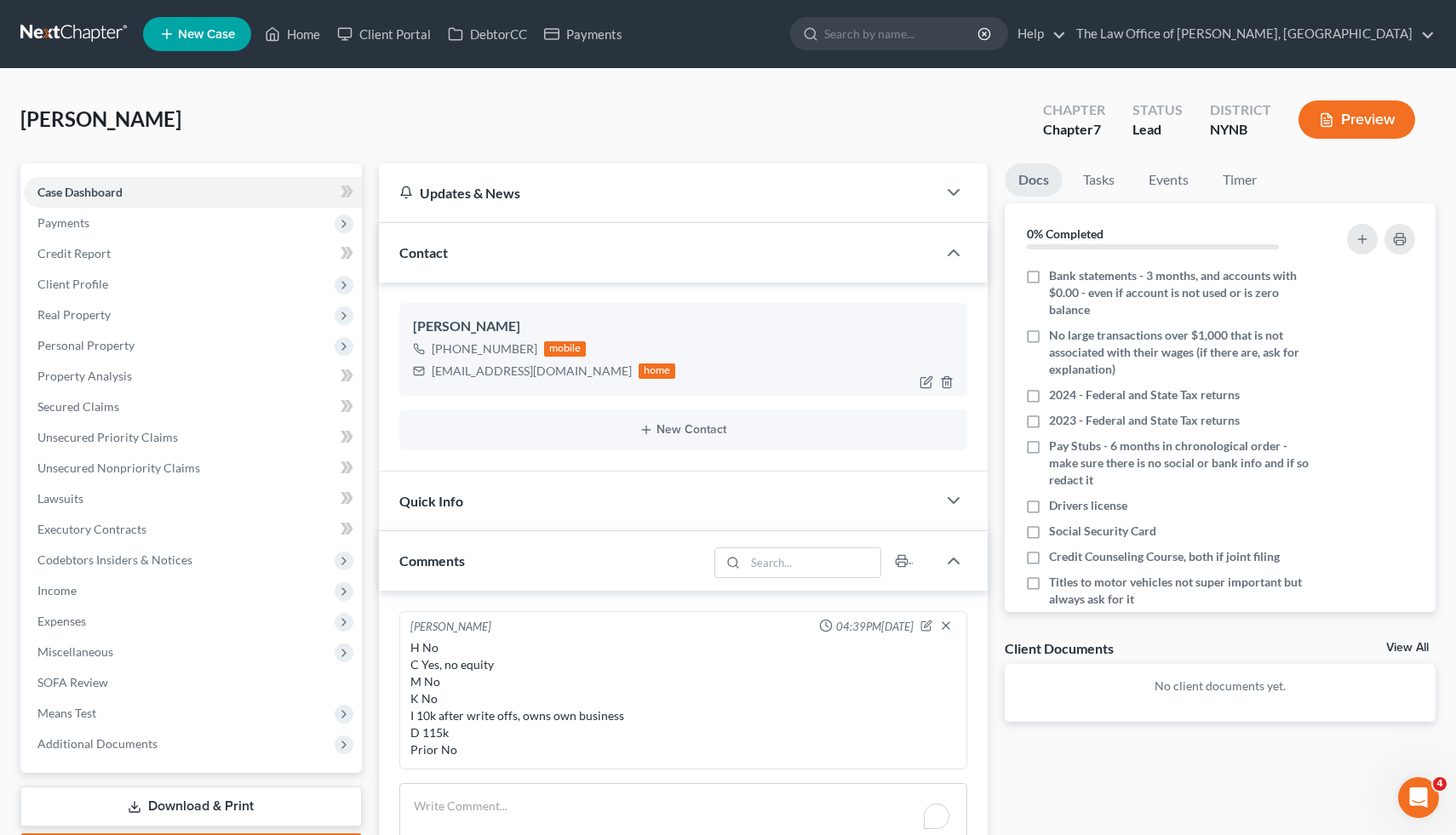
click at [515, 351] on div "[PHONE_NUMBER]" at bounding box center [485, 349] width 106 height 17
drag, startPoint x: 515, startPoint y: 351, endPoint x: 449, endPoint y: 351, distance: 66.0
click at [449, 351] on div "[PHONE_NUMBER]" at bounding box center [485, 349] width 106 height 17
copy div "[PHONE_NUMBER]"
click at [425, 329] on div "[PERSON_NAME]" at bounding box center [683, 326] width 541 height 20
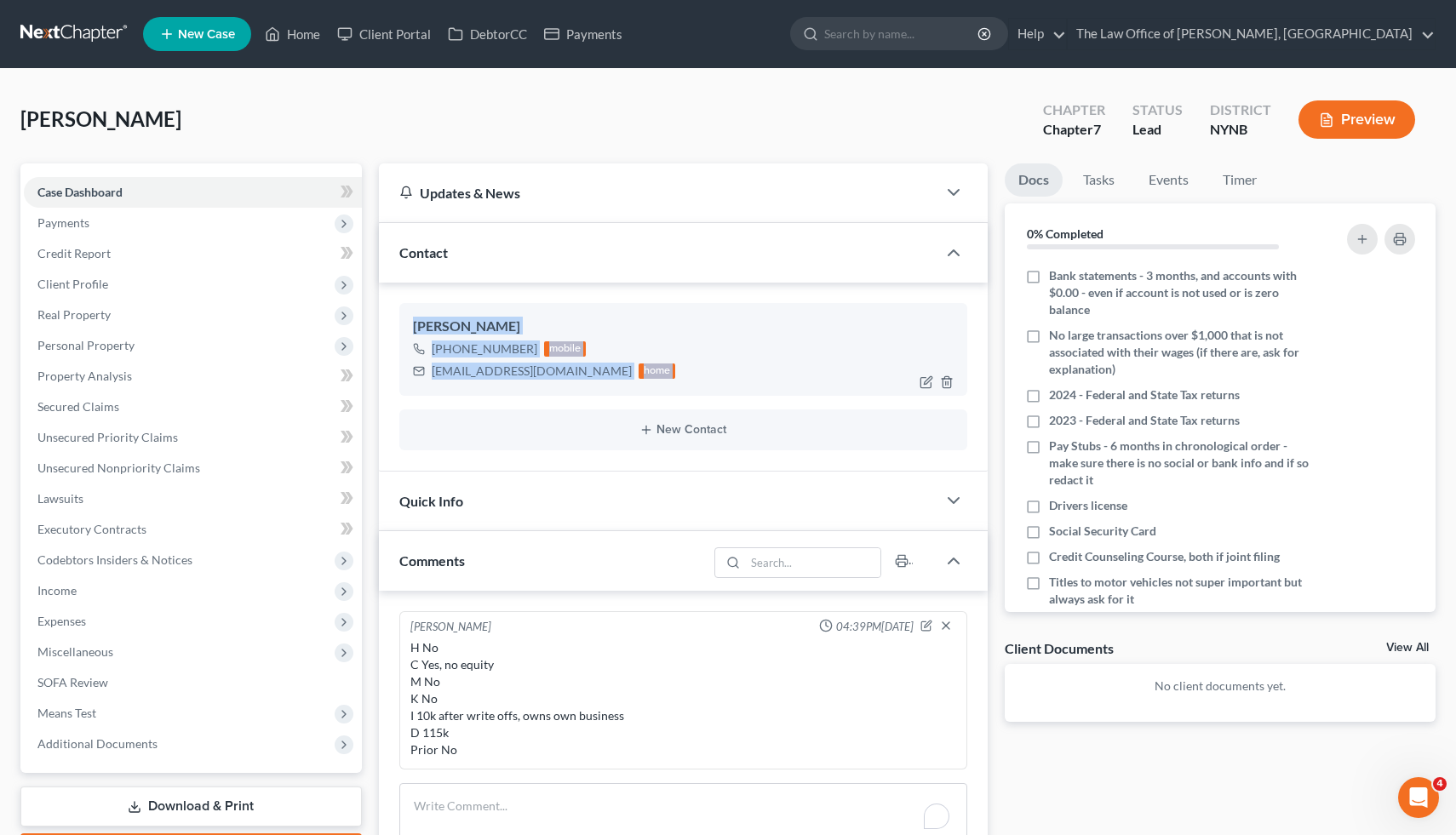
drag, startPoint x: 425, startPoint y: 329, endPoint x: 633, endPoint y: 378, distance: 213.7
click at [633, 378] on div "[PERSON_NAME] [PHONE_NUMBER] mobile [EMAIL_ADDRESS][DOMAIN_NAME] home" at bounding box center [683, 349] width 569 height 92
copy div "[PERSON_NAME] [PHONE_NUMBER] mobile [EMAIL_ADDRESS][DOMAIN_NAME] home New Conta…"
click at [361, 102] on div "[PERSON_NAME] Upgraded Chapter Chapter 7 Status Lead District [GEOGRAPHIC_DATA]…" at bounding box center [728, 126] width 1416 height 74
click at [296, 33] on link "Home" at bounding box center [292, 35] width 72 height 31
